Goal: Information Seeking & Learning: Learn about a topic

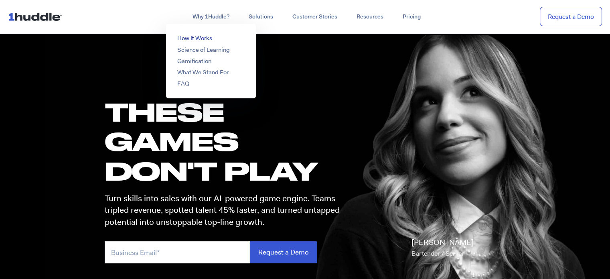
click at [195, 37] on link "How It Works" at bounding box center [194, 38] width 35 height 8
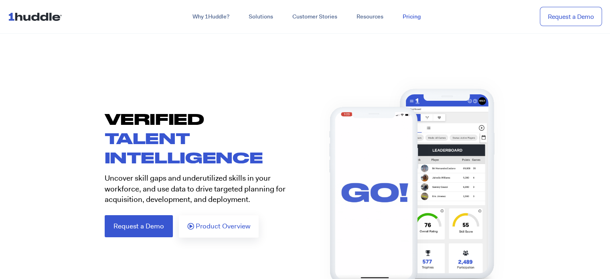
click at [419, 12] on link "Pricing" at bounding box center [411, 17] width 37 height 14
